Goal: Task Accomplishment & Management: Manage account settings

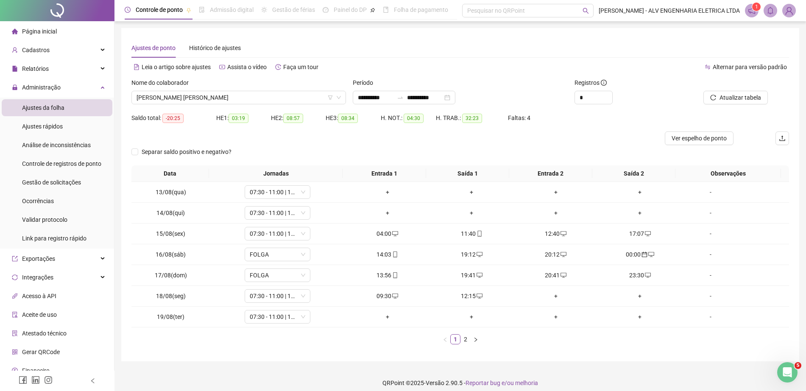
click at [257, 98] on span "[PERSON_NAME] [PERSON_NAME]" at bounding box center [239, 97] width 204 height 13
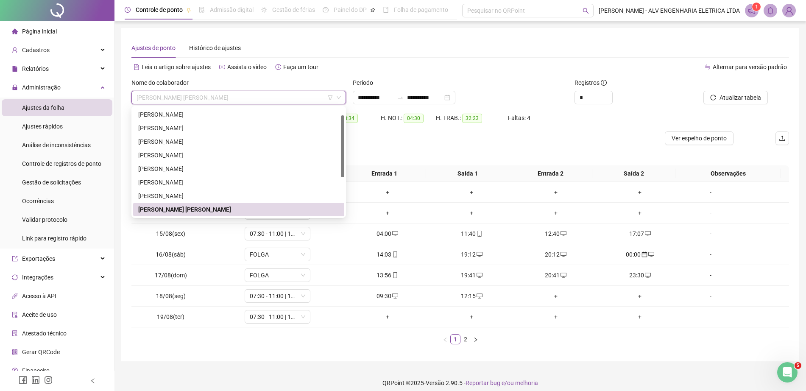
click at [793, 12] on img at bounding box center [789, 10] width 13 height 13
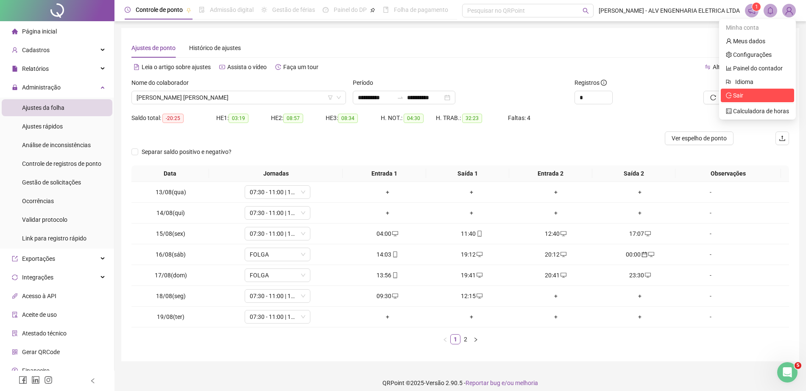
click at [745, 97] on span "Sair" at bounding box center [757, 95] width 63 height 9
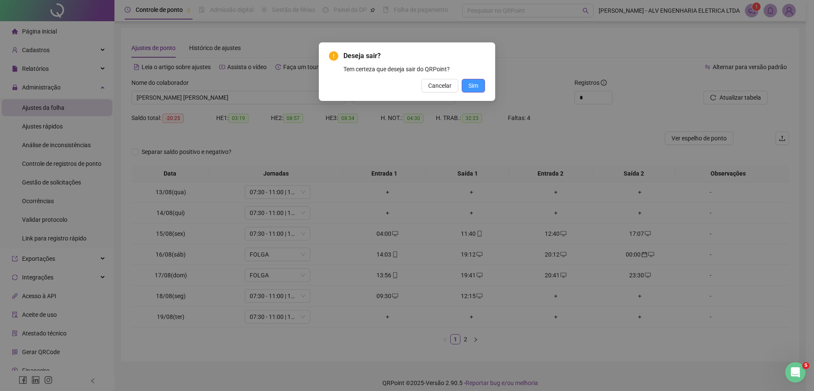
click at [475, 86] on span "Sim" at bounding box center [474, 85] width 10 height 9
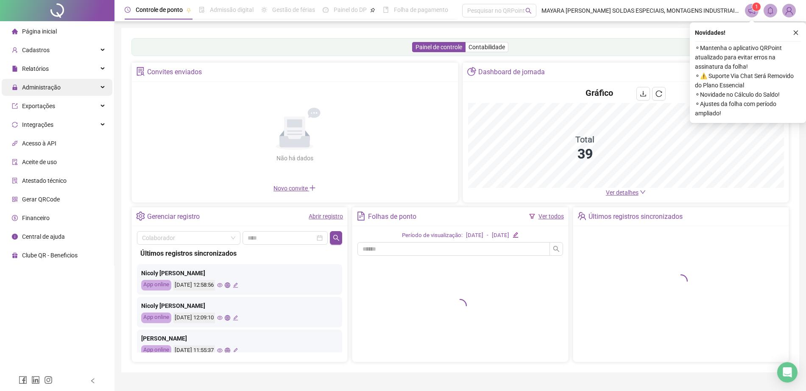
click at [56, 84] on span "Administração" at bounding box center [41, 87] width 39 height 7
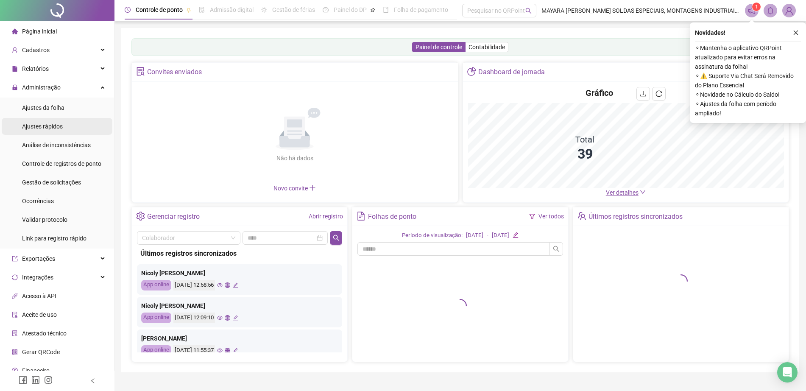
click at [61, 125] on span "Ajustes rápidos" at bounding box center [42, 126] width 41 height 7
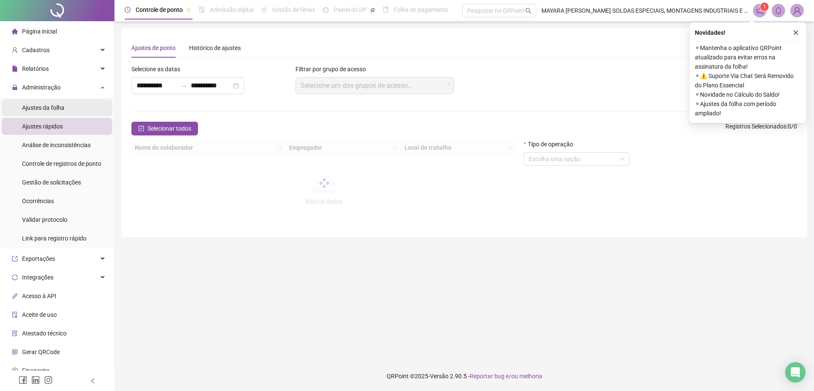
click at [48, 105] on span "Ajustes da folha" at bounding box center [43, 107] width 42 height 7
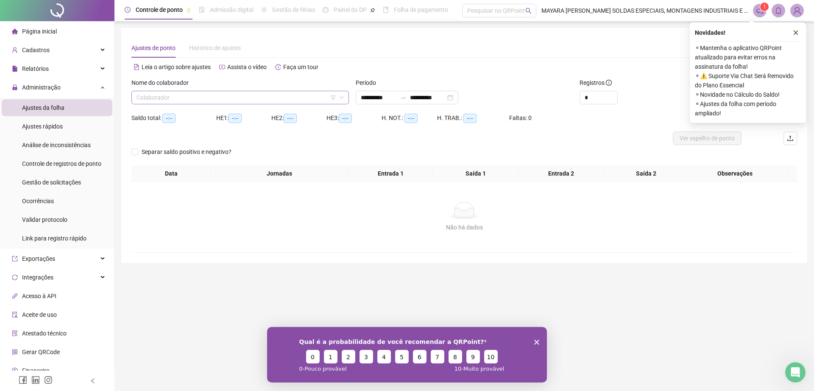
click at [237, 95] on input "search" at bounding box center [237, 97] width 200 height 13
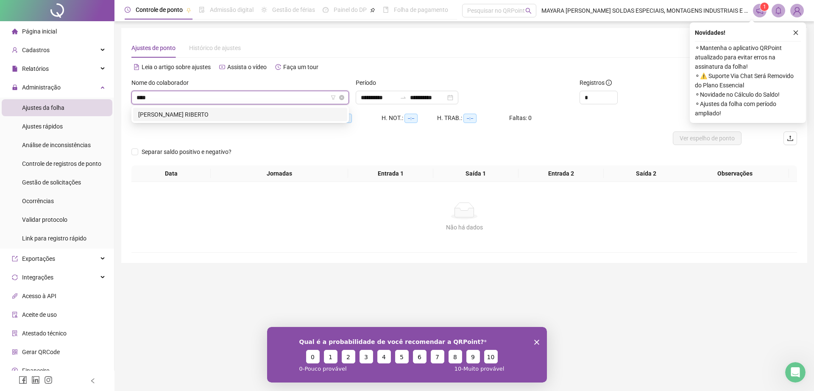
type input "*****"
click at [219, 116] on div "MAIKE DOMINGUES RIBERTO" at bounding box center [240, 114] width 204 height 9
click at [770, 22] on div "Novidades ! ⚬ Mantenha o aplicativo QRPoint atualizado para evitar erros na ass…" at bounding box center [748, 72] width 116 height 101
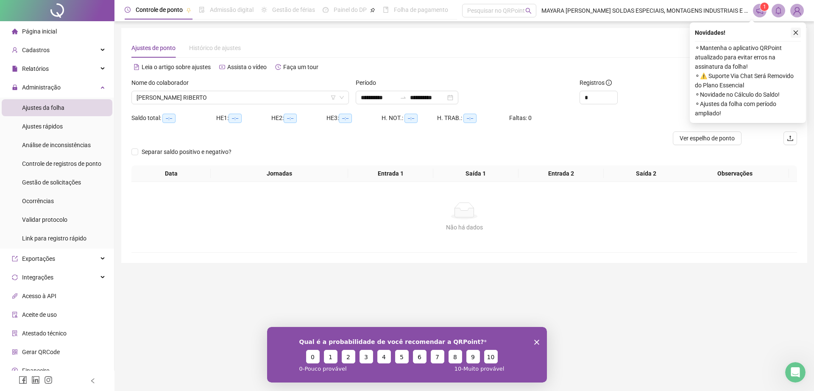
click at [793, 31] on icon "close" at bounding box center [796, 33] width 6 height 6
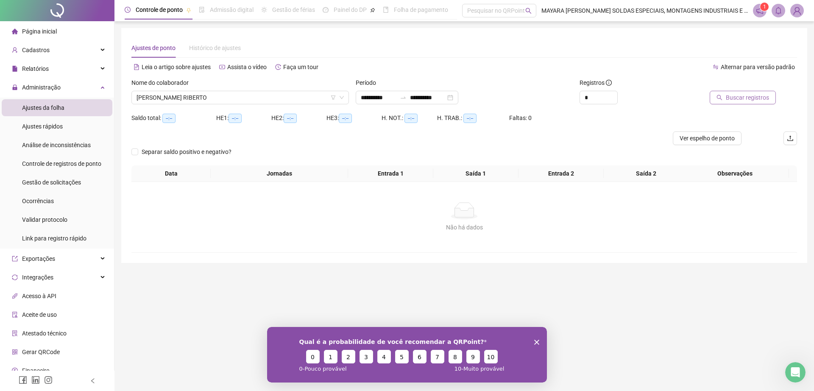
click at [739, 98] on span "Buscar registros" at bounding box center [747, 97] width 43 height 9
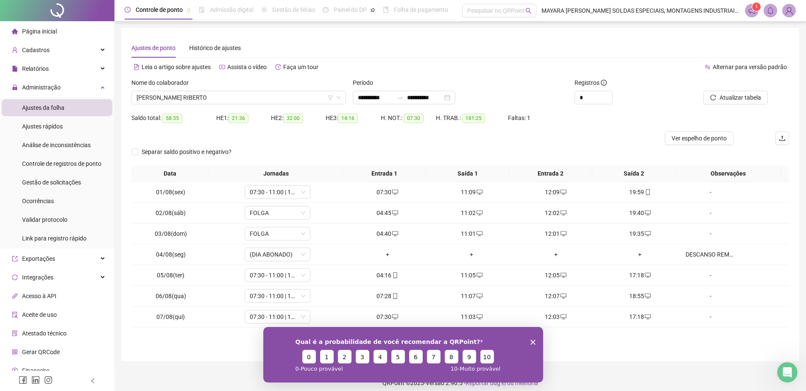
click at [533, 341] on polygon "Encerrar pesquisa" at bounding box center [532, 341] width 5 height 5
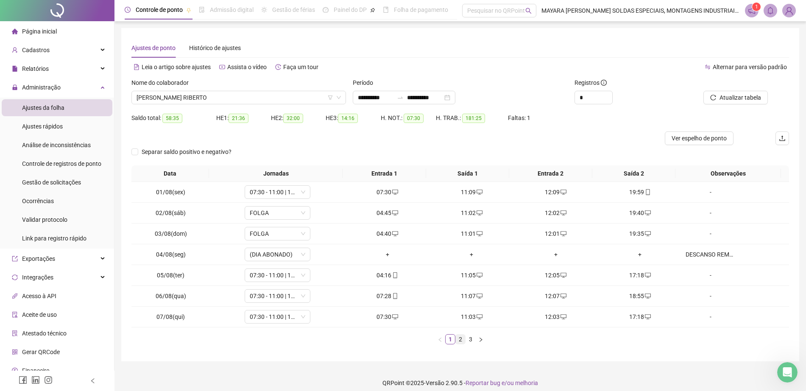
click at [462, 343] on link "2" at bounding box center [460, 339] width 9 height 9
click at [470, 344] on li "3" at bounding box center [471, 339] width 10 height 10
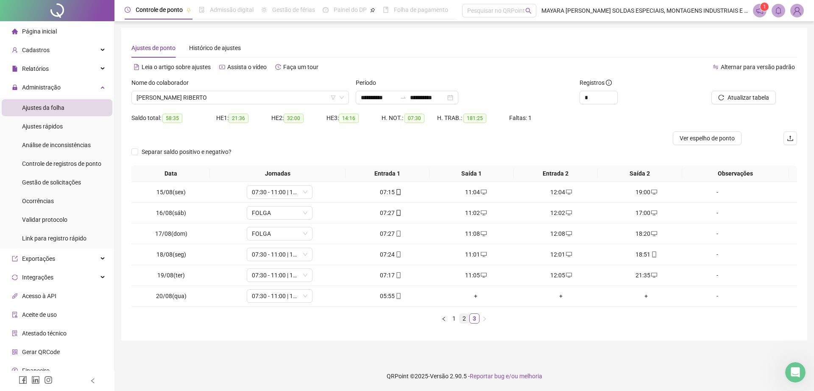
click at [463, 321] on link "2" at bounding box center [464, 318] width 9 height 9
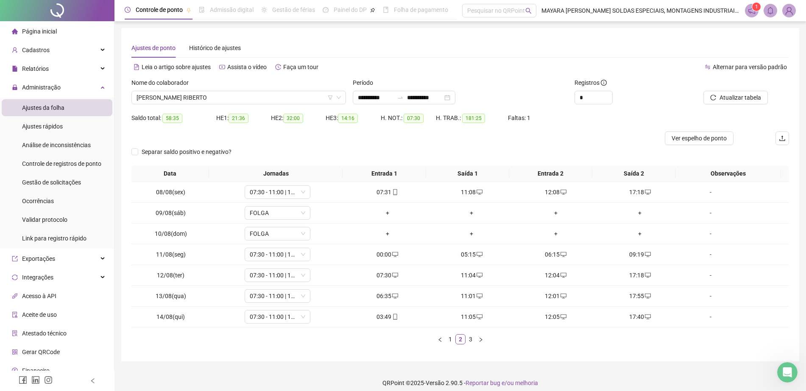
click at [523, 344] on ul "1 2 3" at bounding box center [460, 339] width 658 height 10
click at [470, 341] on link "3" at bounding box center [470, 339] width 9 height 9
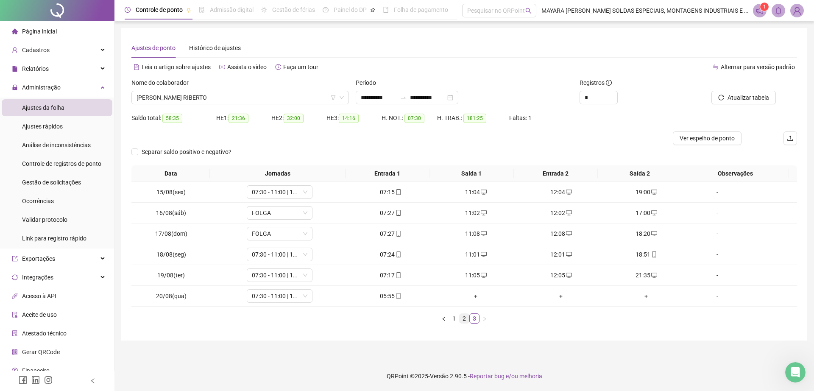
click at [465, 323] on li "2" at bounding box center [464, 318] width 10 height 10
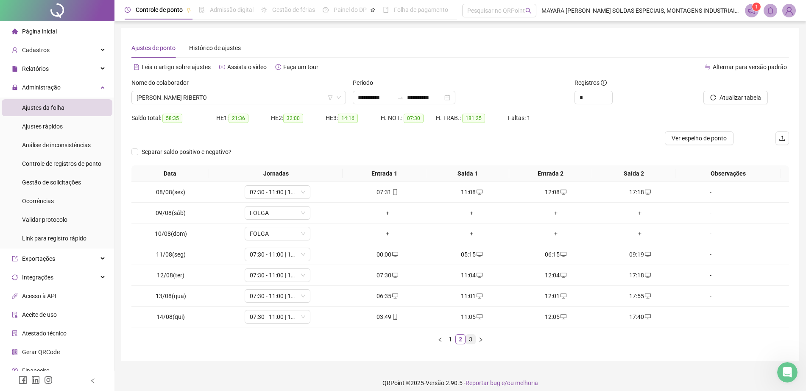
click at [469, 342] on link "3" at bounding box center [470, 339] width 9 height 9
